Goal: Information Seeking & Learning: Understand process/instructions

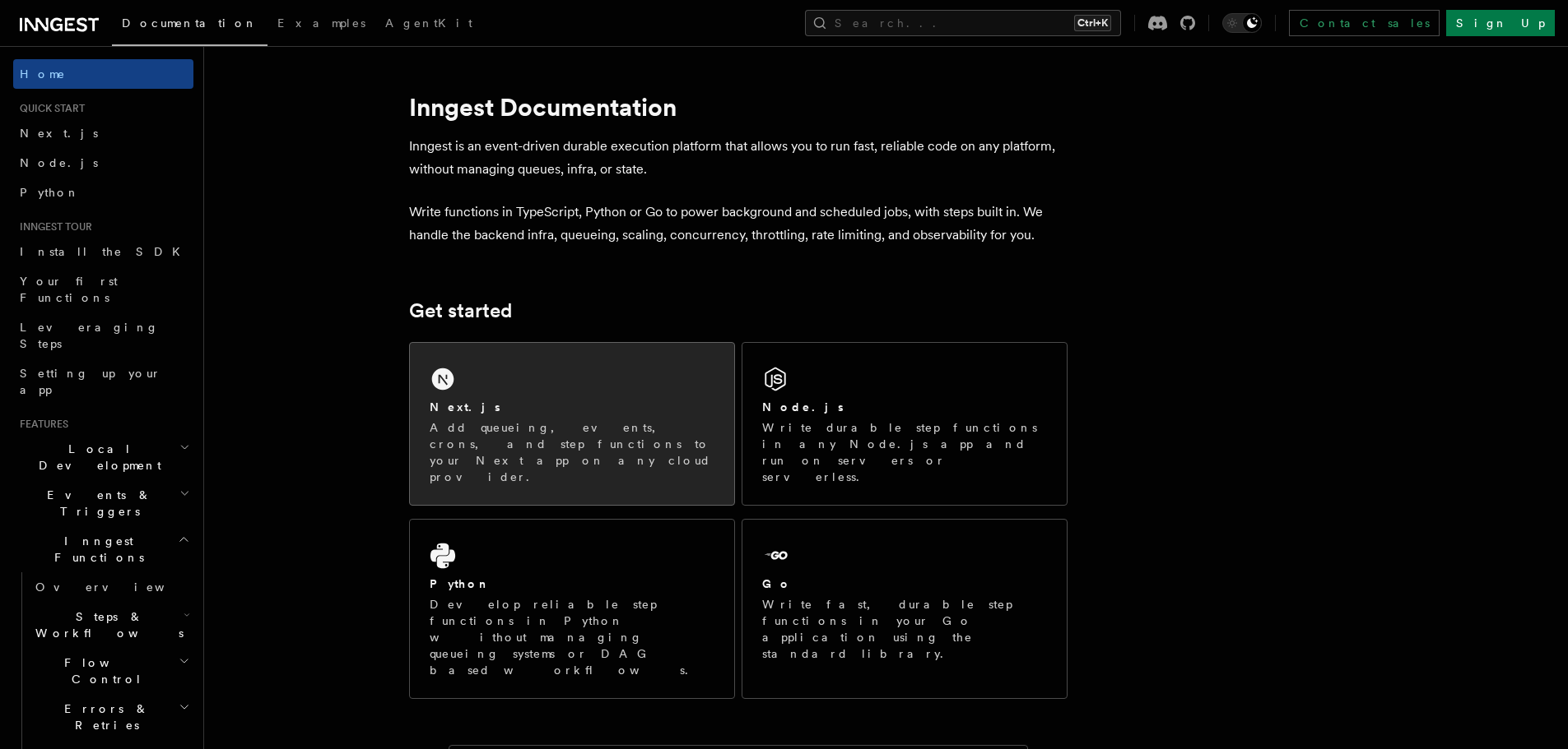
click at [561, 387] on div "Next.js Add queueing, events, crons, and step functions to your Next app on any…" at bounding box center [571, 424] width 324 height 162
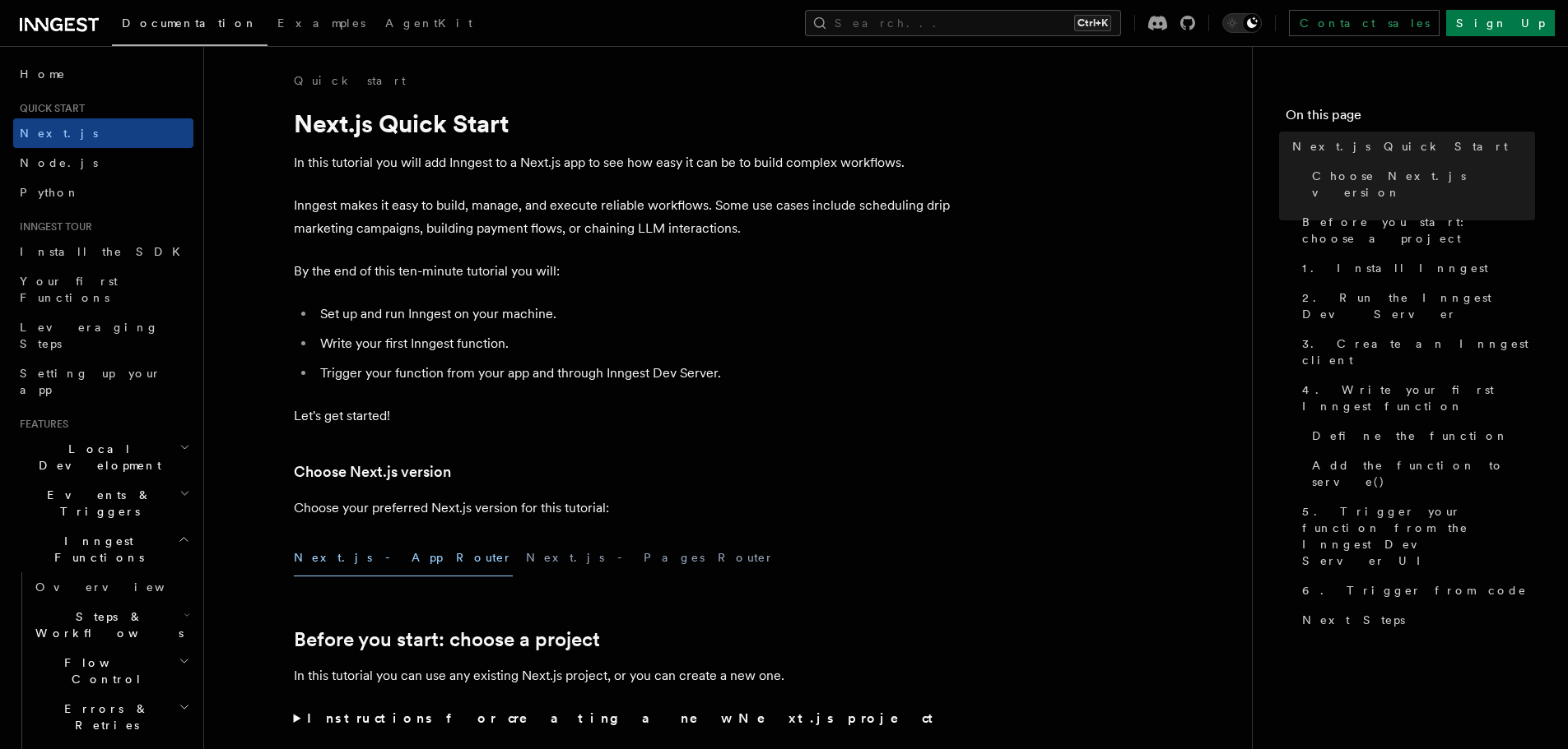
click at [369, 559] on button "Next.js - App Router" at bounding box center [403, 558] width 219 height 37
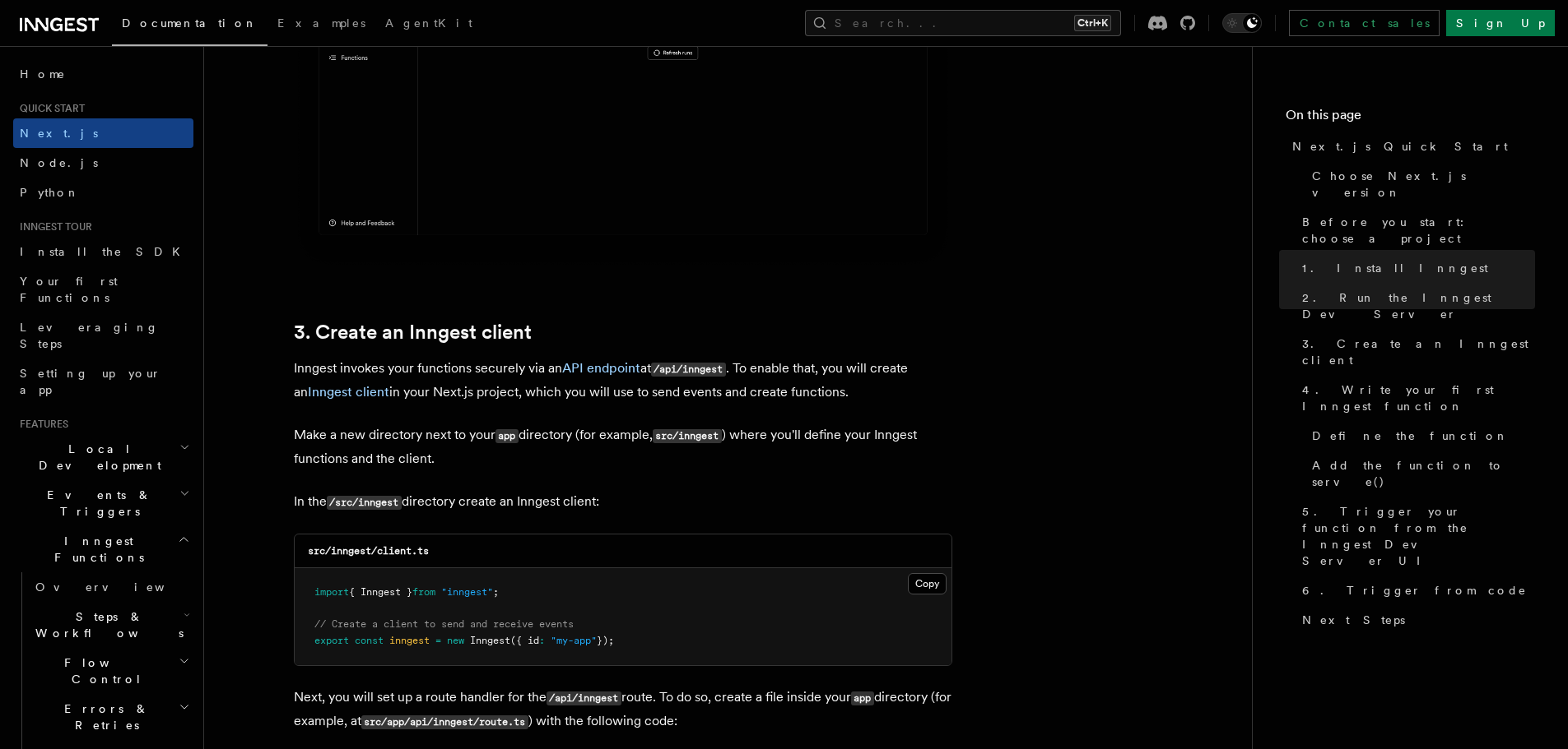
scroll to position [1728, 0]
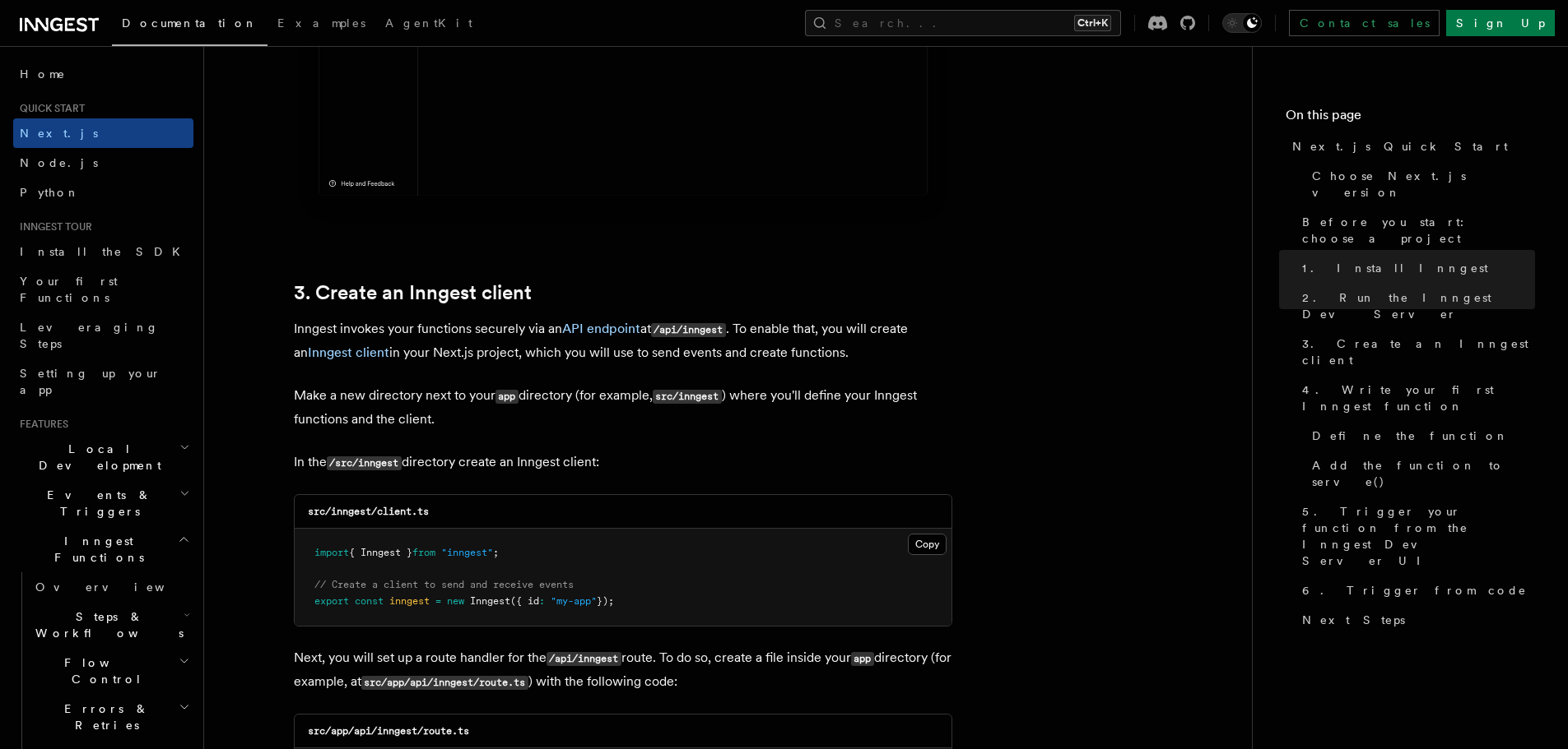
click at [656, 331] on p "Inngest invokes your functions securely via an API endpoint at /api/inngest . T…" at bounding box center [623, 341] width 658 height 47
drag, startPoint x: 656, startPoint y: 331, endPoint x: 726, endPoint y: 330, distance: 70.0
click at [726, 330] on p "Inngest invokes your functions securely via an API endpoint at /api/inngest . T…" at bounding box center [623, 341] width 658 height 47
click at [663, 322] on p "Inngest invokes your functions securely via an API endpoint at /api/inngest . T…" at bounding box center [623, 341] width 658 height 47
drag, startPoint x: 655, startPoint y: 329, endPoint x: 729, endPoint y: 329, distance: 74.0
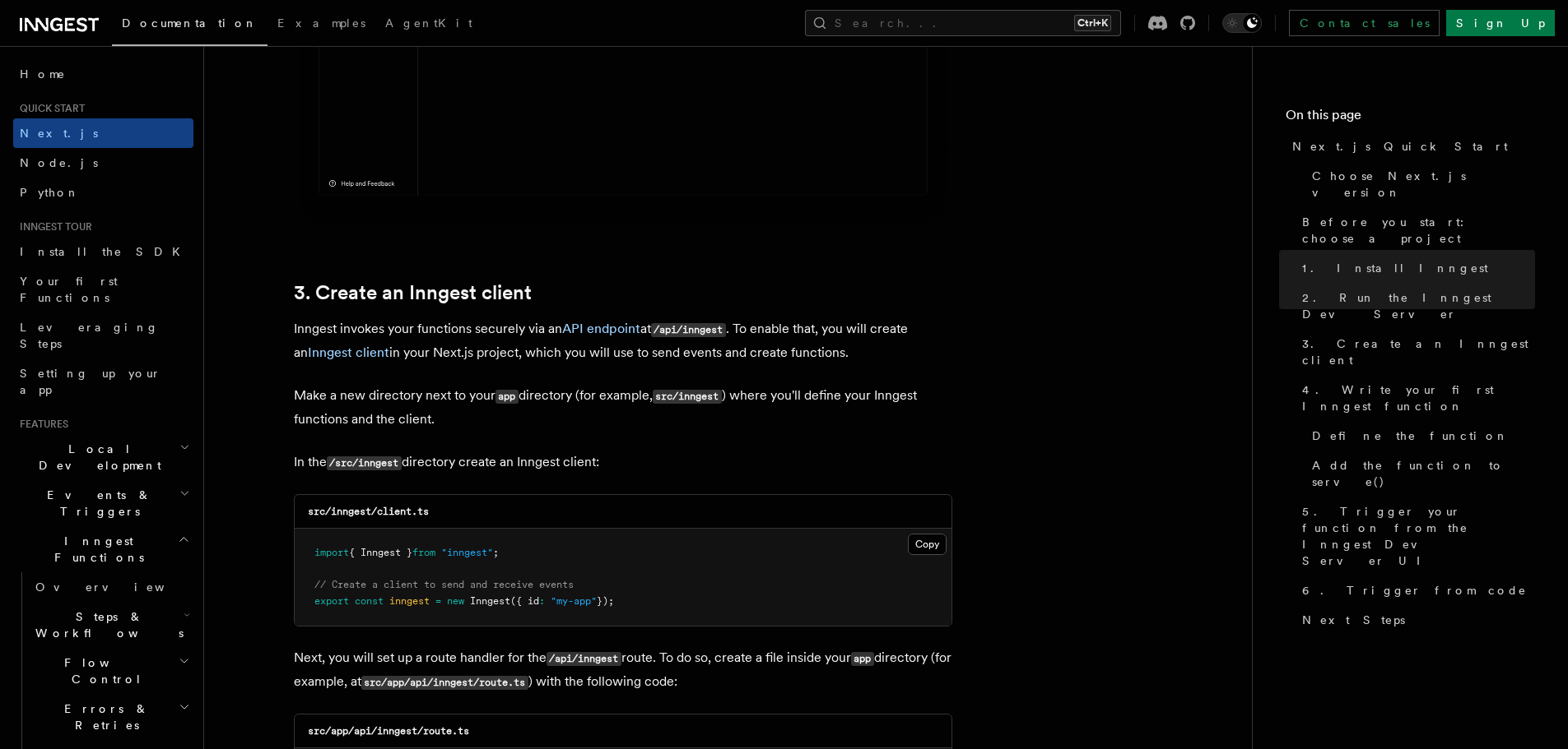
click at [729, 329] on p "Inngest invokes your functions securely via an API endpoint at /api/inngest . T…" at bounding box center [623, 341] width 658 height 47
drag, startPoint x: 700, startPoint y: 329, endPoint x: 684, endPoint y: 329, distance: 16.0
click at [699, 329] on code "/api/inngest" at bounding box center [688, 329] width 75 height 14
click at [663, 329] on code "/api/inngest" at bounding box center [688, 329] width 75 height 14
drag, startPoint x: 658, startPoint y: 329, endPoint x: 729, endPoint y: 329, distance: 71.0
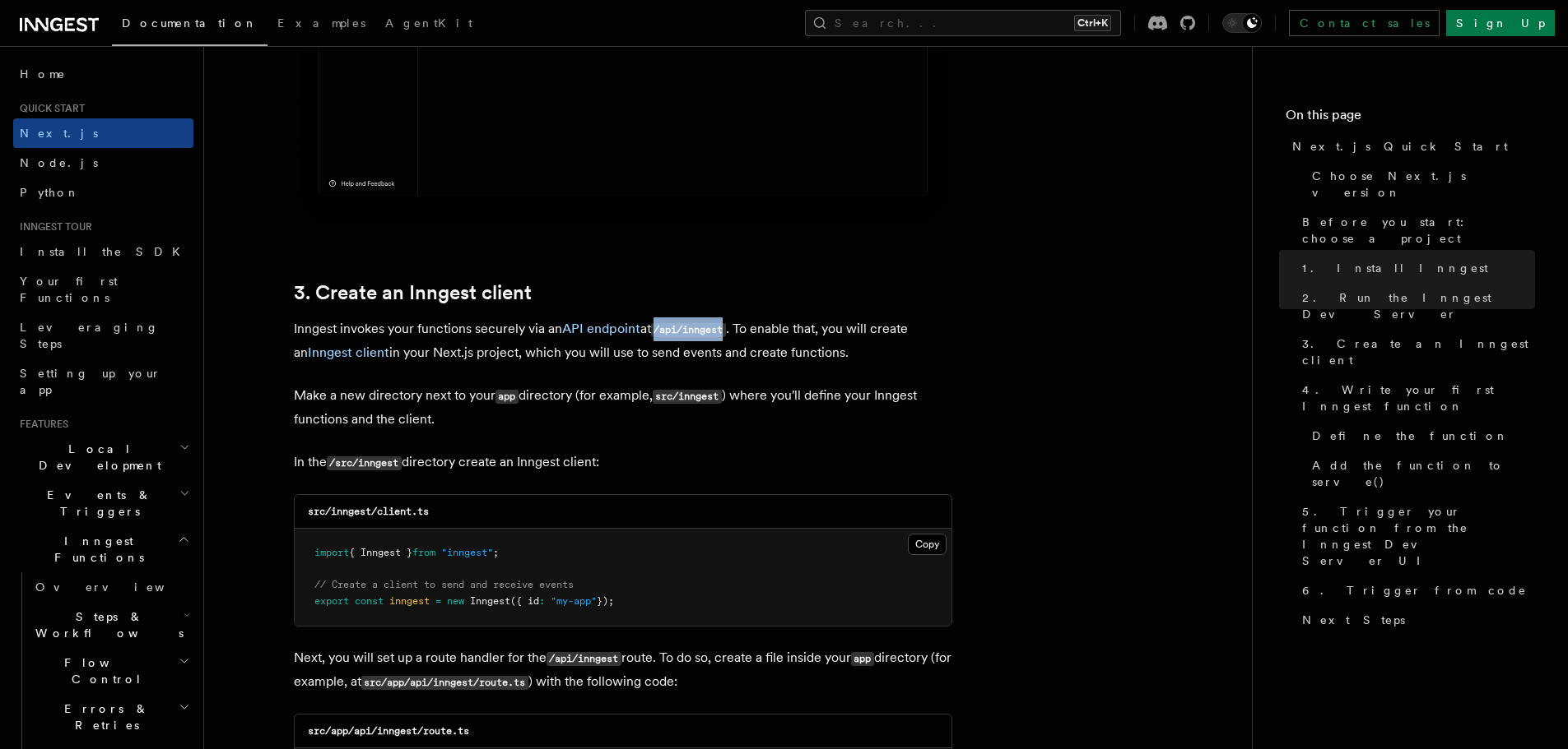
click at [726, 329] on code "/api/inngest" at bounding box center [688, 329] width 75 height 14
copy code "/api/inngest"
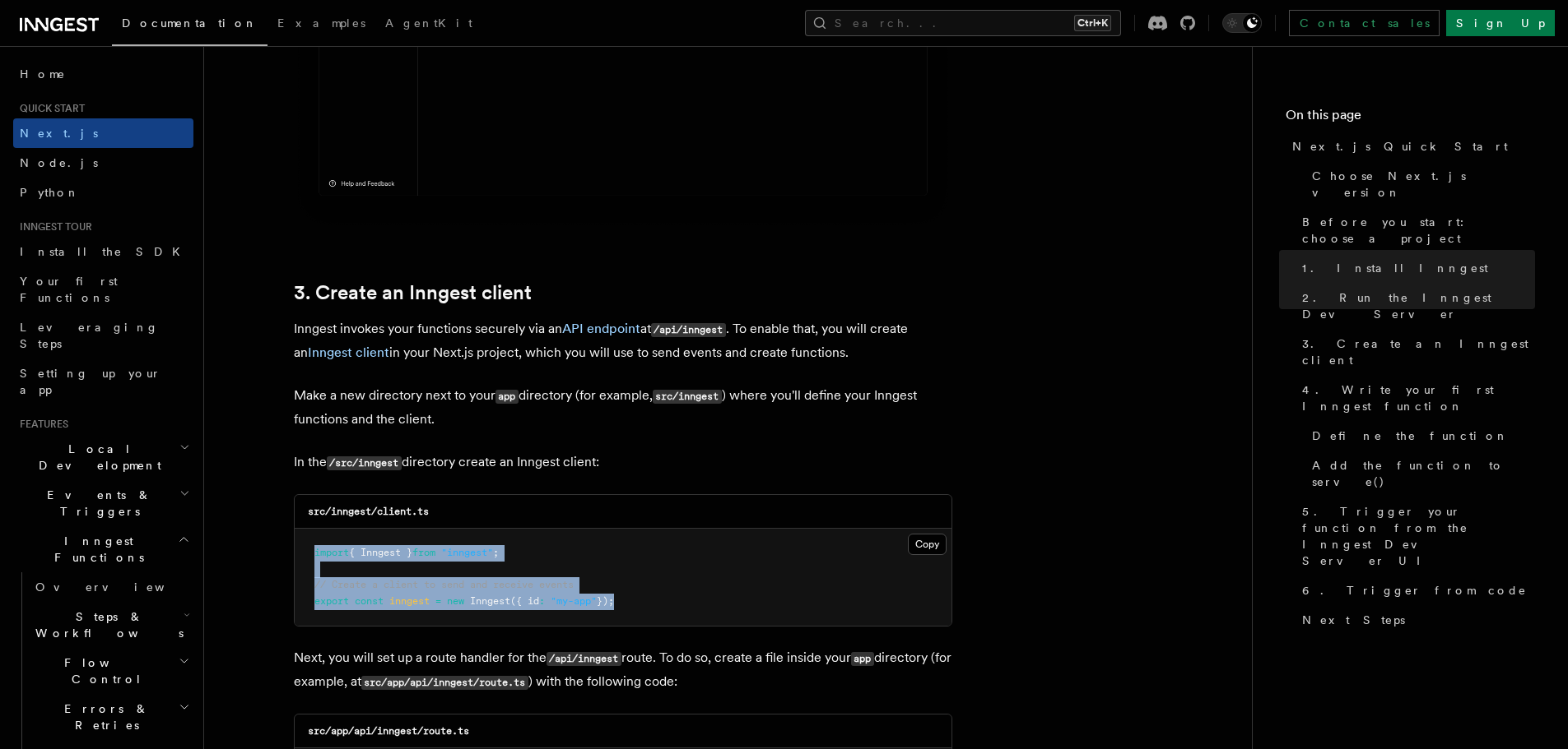
drag, startPoint x: 304, startPoint y: 544, endPoint x: 808, endPoint y: 574, distance: 504.9
click at [662, 603] on pre "import { Inngest } from "inngest" ; // Create a client to send and receive even…" at bounding box center [623, 577] width 656 height 97
click at [934, 539] on button "Copy Copied" at bounding box center [927, 544] width 38 height 22
click at [930, 542] on button "Copy Copied" at bounding box center [927, 544] width 38 height 22
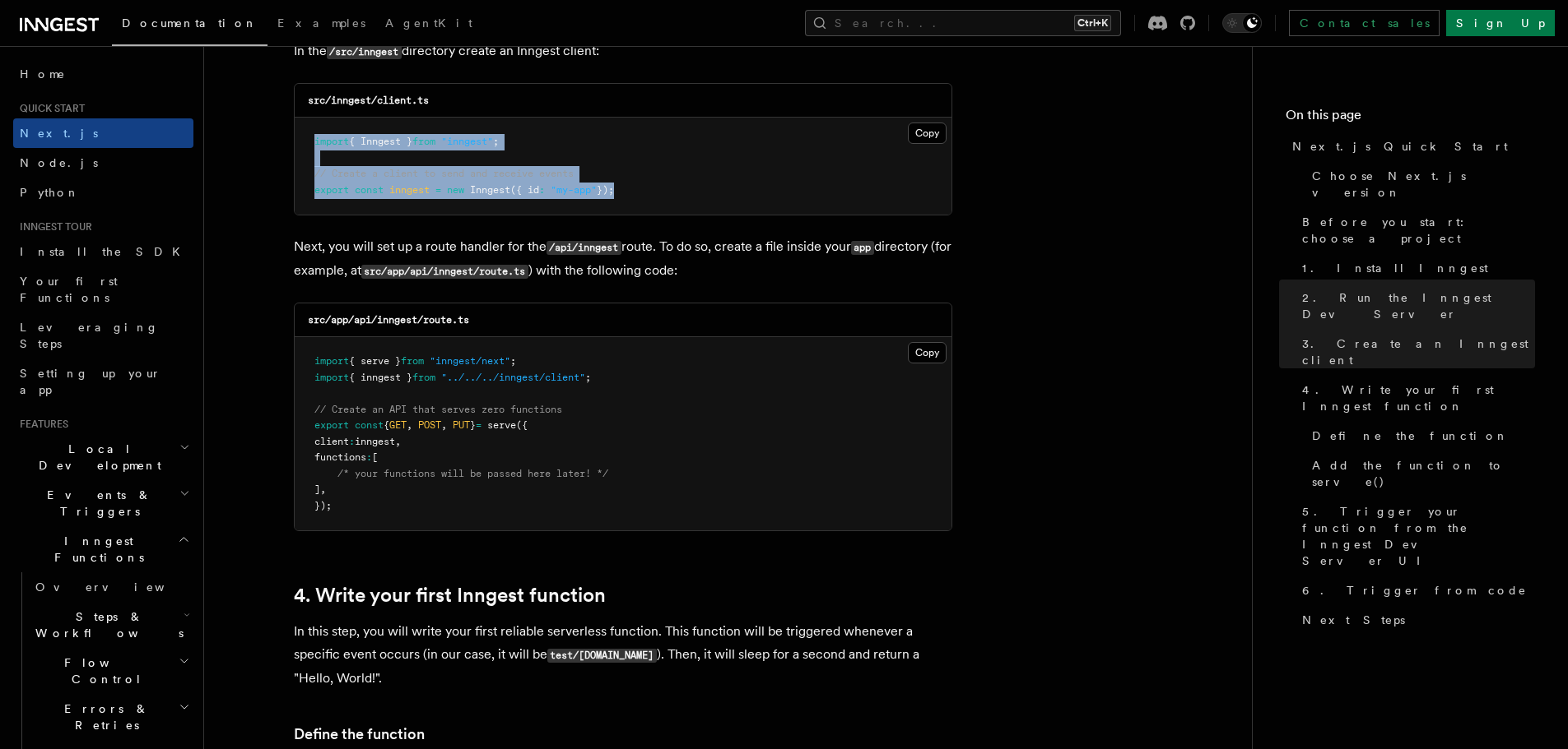
scroll to position [2222, 0]
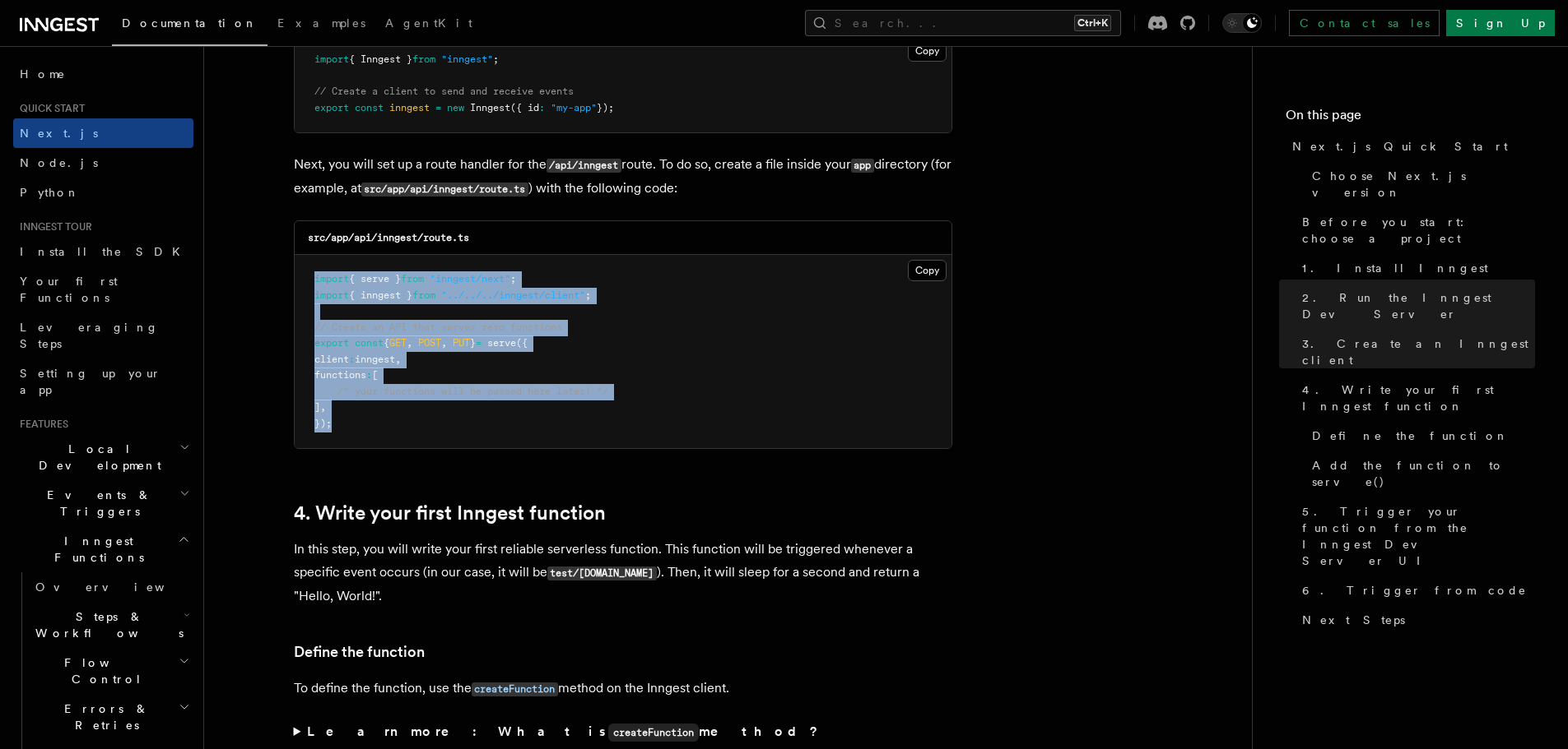
drag, startPoint x: 349, startPoint y: 431, endPoint x: 628, endPoint y: 278, distance: 318.2
click at [311, 281] on pre "import { serve } from "inngest/next" ; import { inngest } from "../../../innges…" at bounding box center [623, 352] width 656 height 193
